Goal: Task Accomplishment & Management: Use online tool/utility

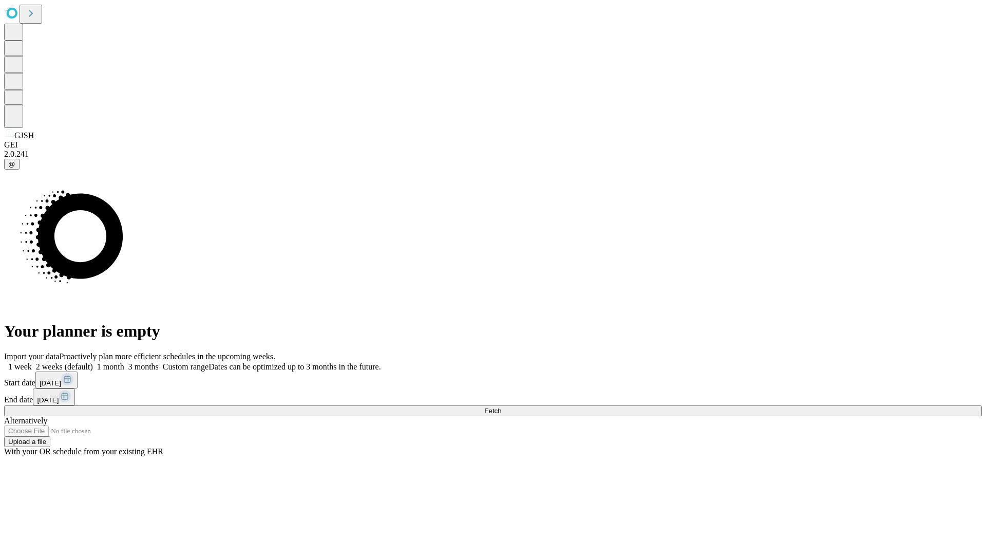
click at [501, 407] on span "Fetch" at bounding box center [492, 411] width 17 height 8
